Goal: Task Accomplishment & Management: Manage account settings

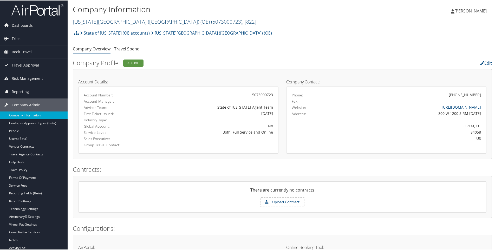
click at [85, 20] on link "[US_STATE][GEOGRAPHIC_DATA] (UVU) (OE) ( 5073000723 ) , [ 822 ]" at bounding box center [165, 21] width 184 height 7
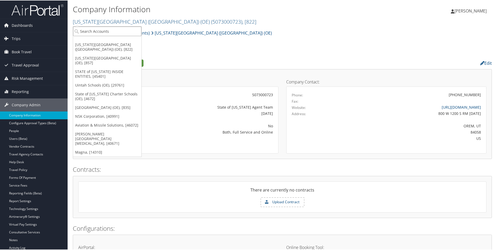
click at [86, 32] on input "search" at bounding box center [107, 31] width 68 height 10
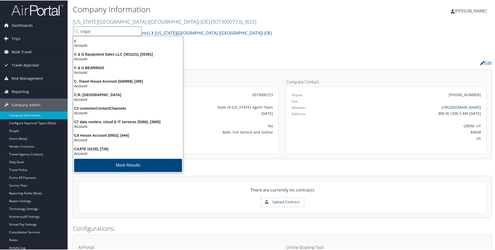
type input "colgate"
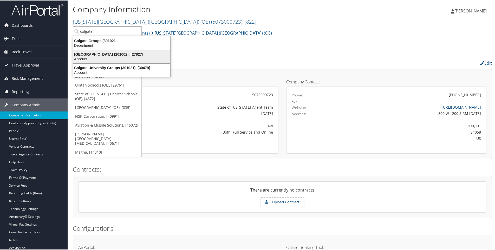
click at [92, 55] on div "Colgate University (201002), [27827]" at bounding box center [121, 53] width 103 height 5
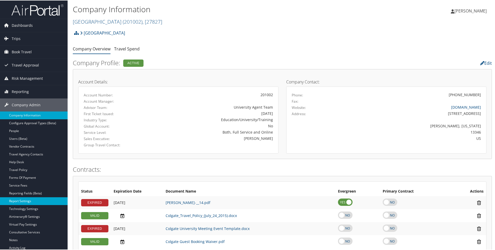
click at [20, 199] on link "Report Settings" at bounding box center [34, 201] width 68 height 8
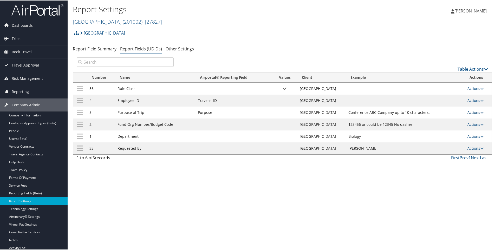
click at [470, 112] on link "Actions" at bounding box center [475, 111] width 16 height 5
click at [447, 121] on link "Update Report Field Values" at bounding box center [453, 119] width 56 height 9
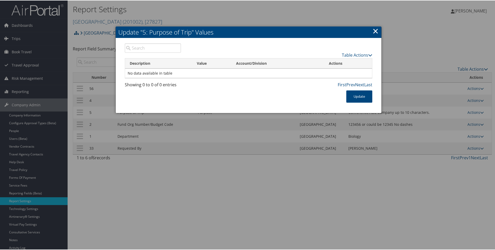
click at [375, 29] on link "×" at bounding box center [376, 30] width 6 height 10
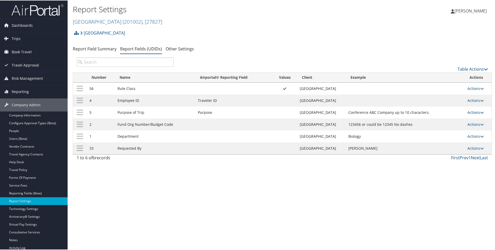
click at [472, 112] on link "Actions" at bounding box center [475, 111] width 16 height 5
click at [436, 136] on link "Edit" at bounding box center [453, 137] width 56 height 9
select select "20"
select select "both"
select select "trip"
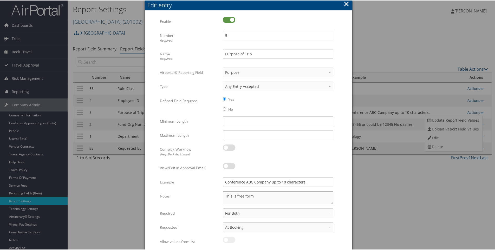
click at [225, 196] on textarea "This is free form" at bounding box center [278, 197] width 110 height 13
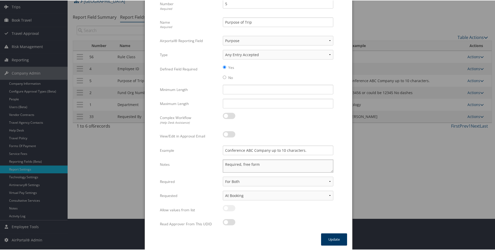
scroll to position [32, 0]
type textarea "Required, free form"
click at [330, 240] on button "Update" at bounding box center [334, 238] width 26 height 12
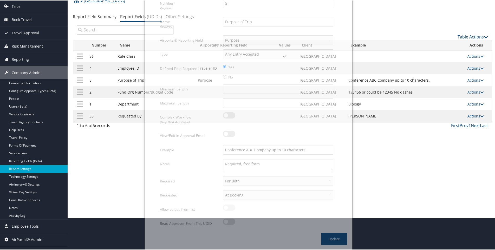
scroll to position [28, 0]
